Goal: Information Seeking & Learning: Understand process/instructions

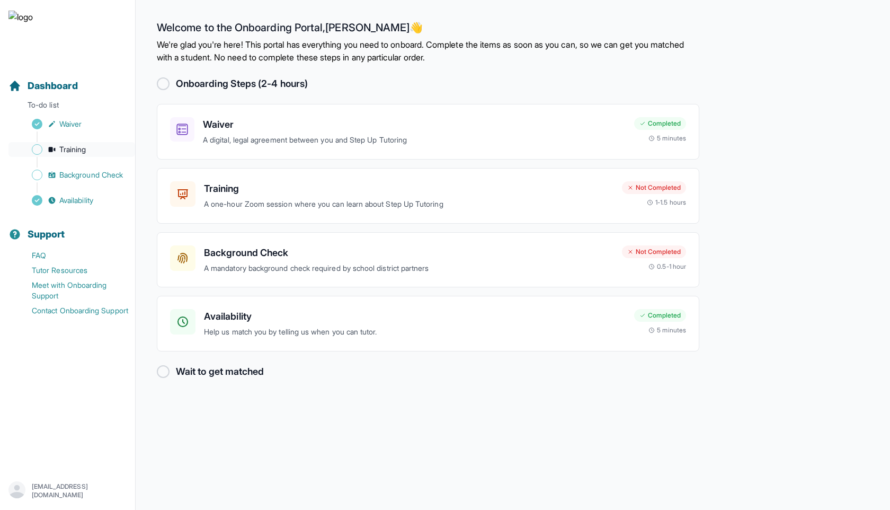
click at [80, 150] on span "Training" at bounding box center [72, 149] width 27 height 11
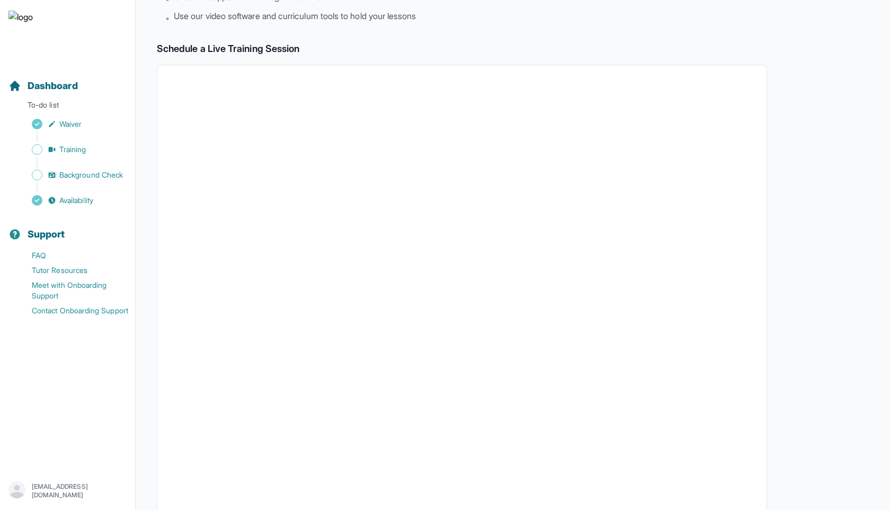
scroll to position [236, 0]
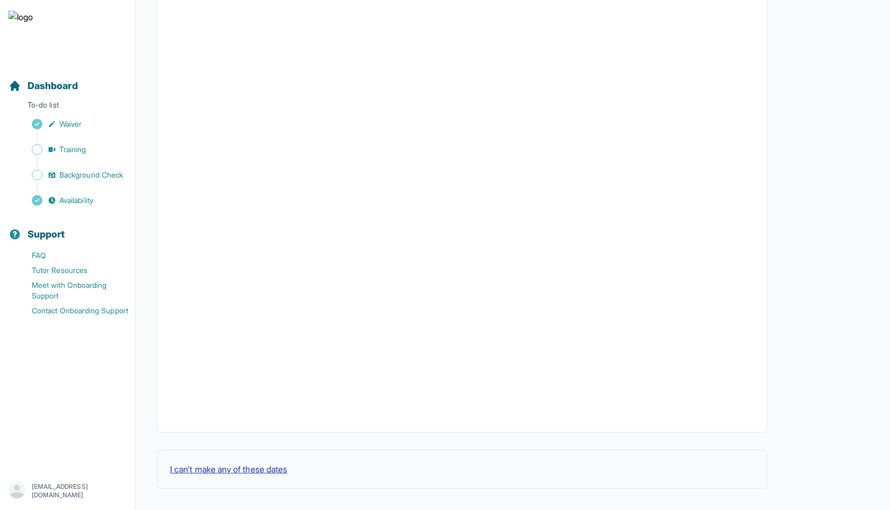
click at [256, 473] on button "I can't make any of these dates" at bounding box center [228, 469] width 117 height 13
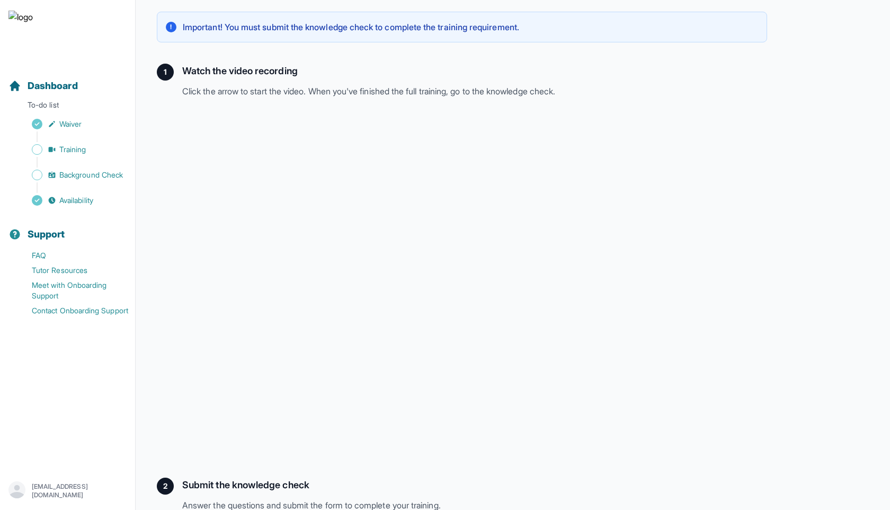
scroll to position [157, 0]
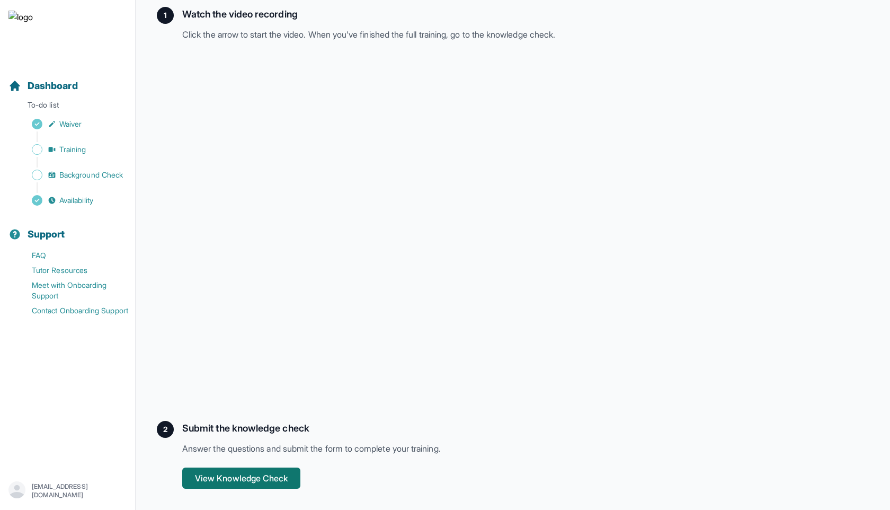
click at [244, 476] on button "View Knowledge Check" at bounding box center [241, 477] width 118 height 21
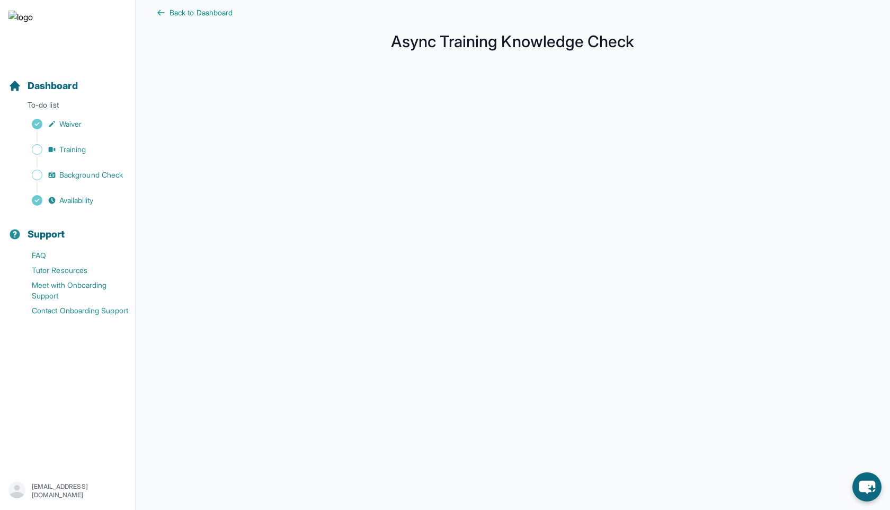
scroll to position [11, 0]
